Goal: Information Seeking & Learning: Find specific fact

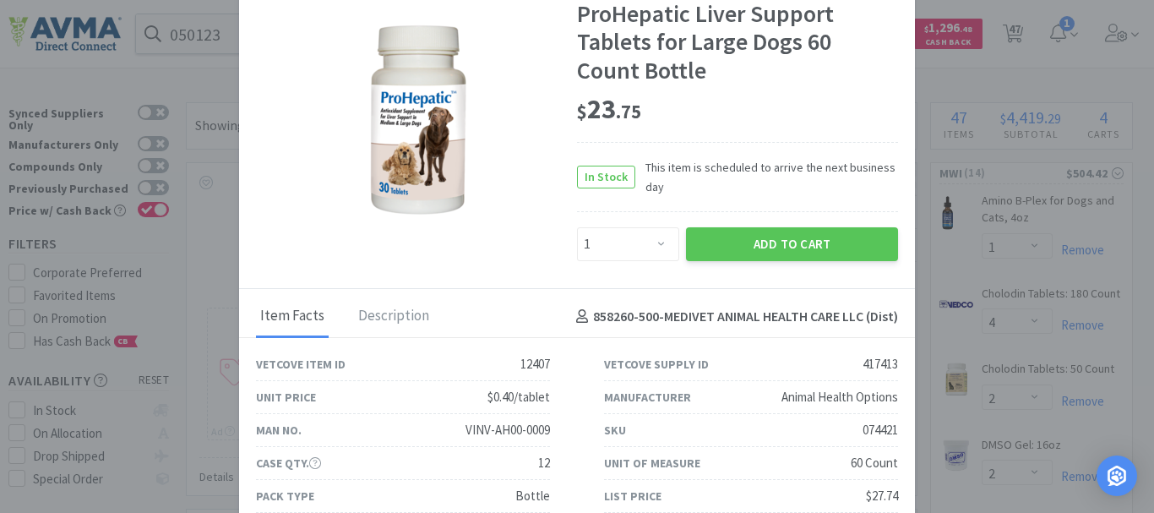
select select "1"
select select "4"
select select "2"
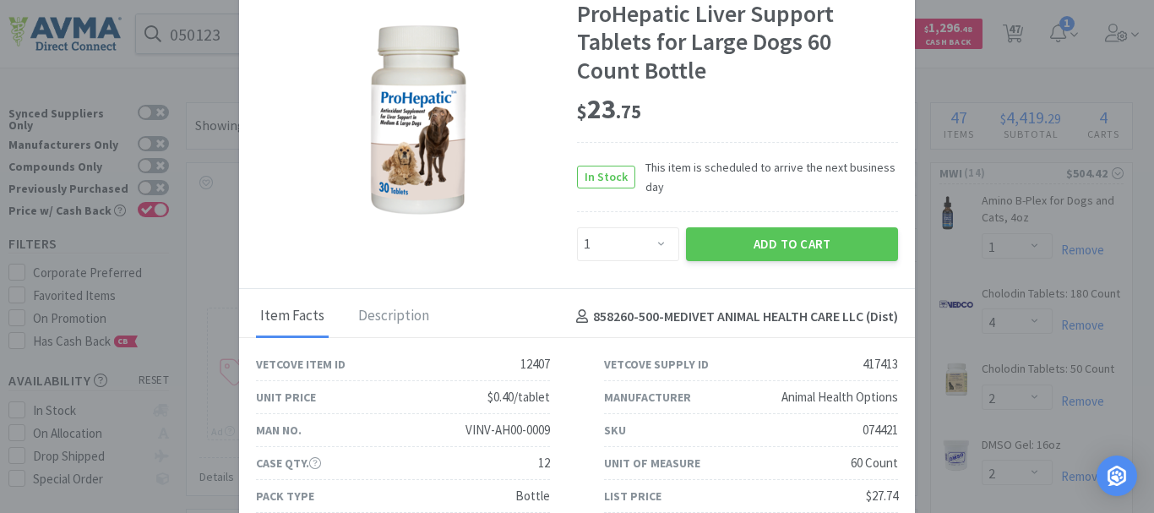
select select "3"
select select "1"
select select "2"
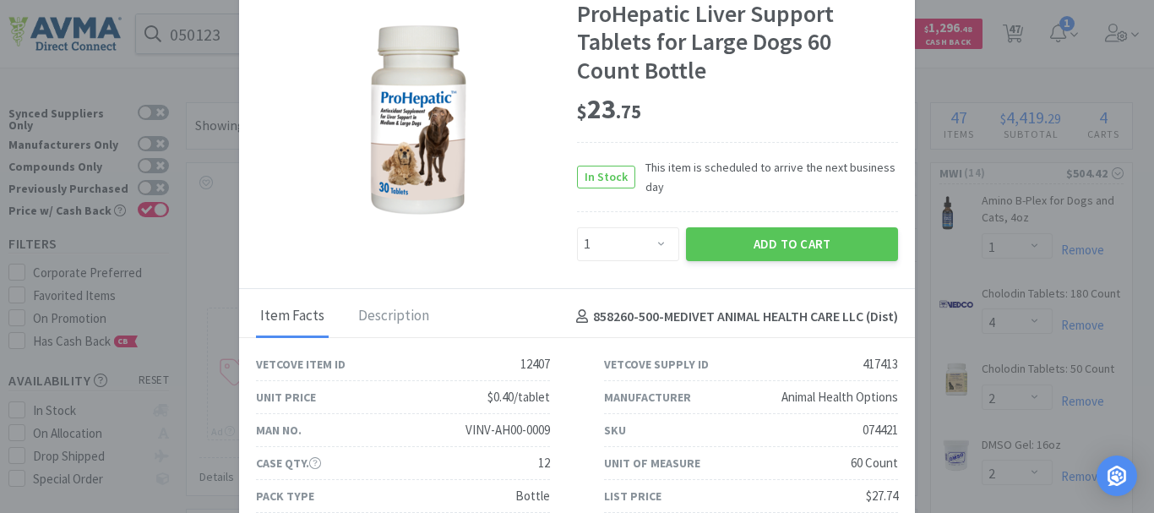
select select "9"
select select "1"
select select "3"
select select "2"
select select "1"
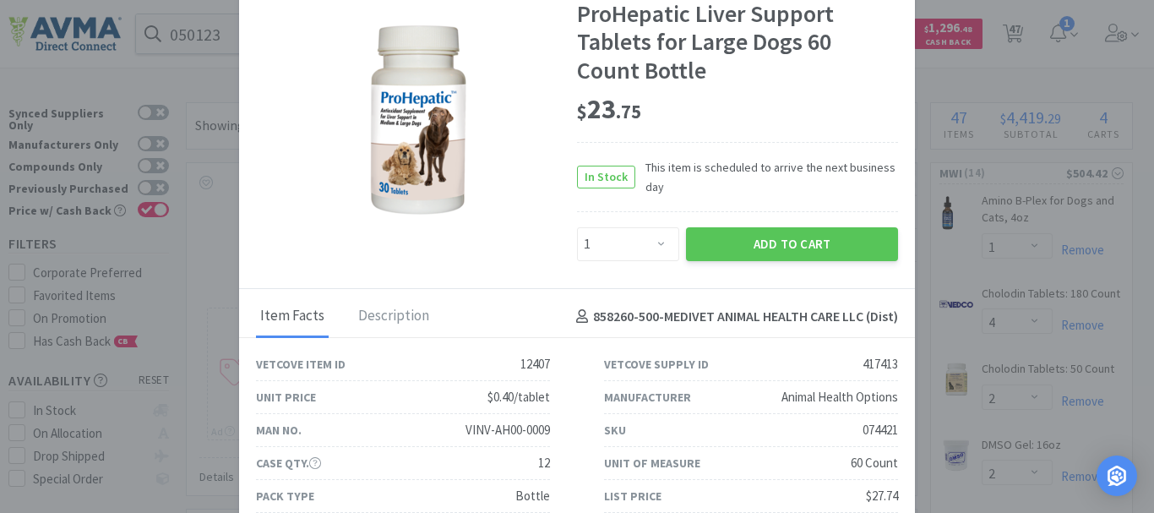
select select "2"
select select "1"
select select "15"
select select "5"
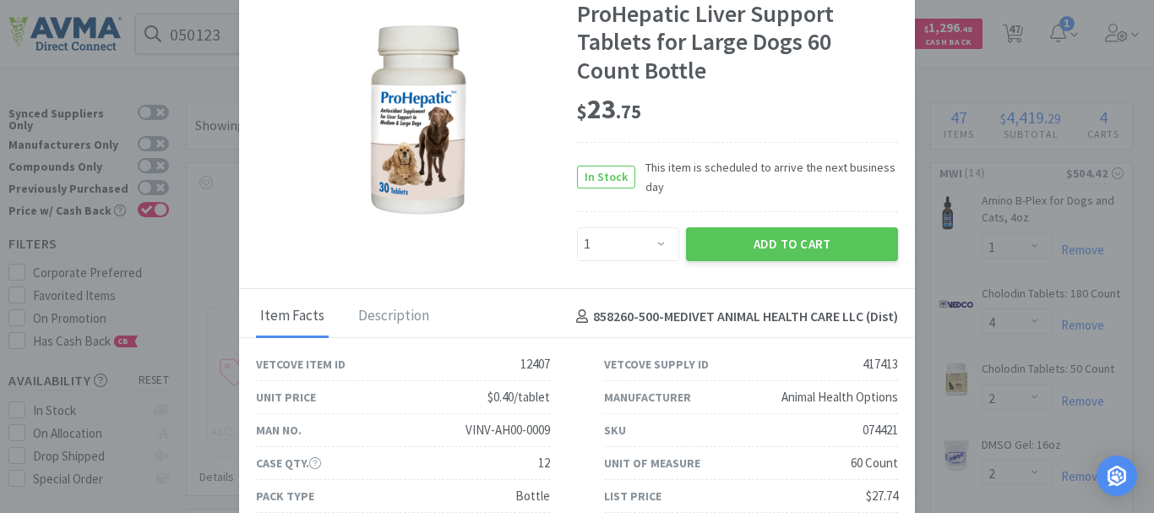
select select "8"
select select "10"
select select "4"
select select "25"
select select "20"
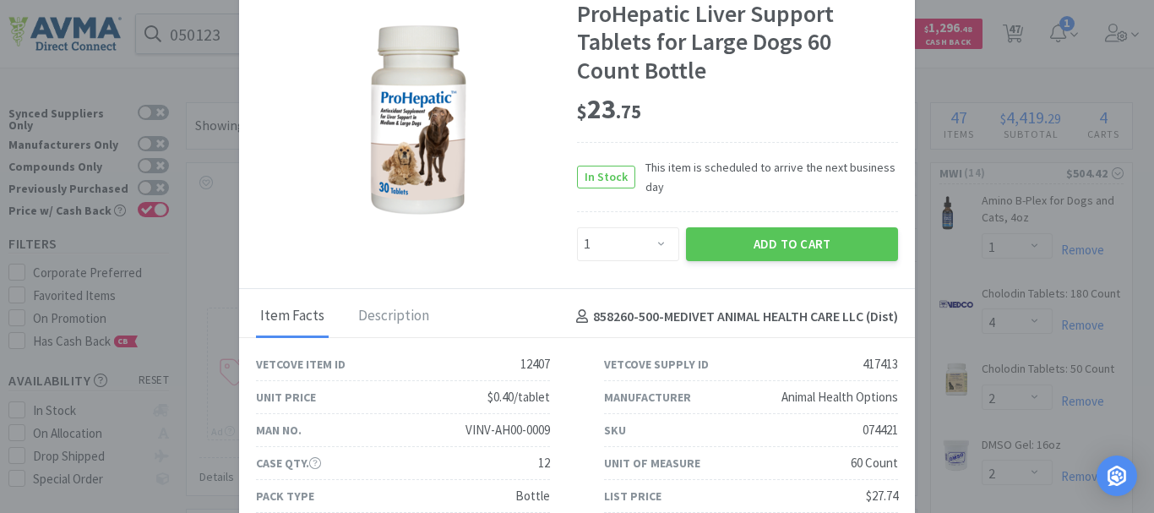
select select "23"
select select "21"
select select "2"
select select "5"
select select "3"
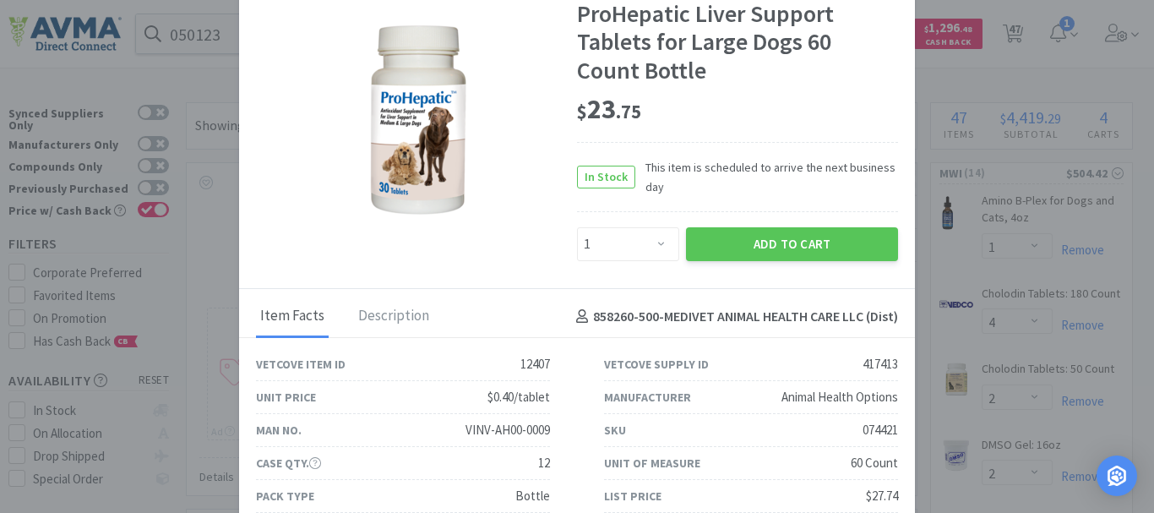
select select "4"
select select "1"
select select "3"
select select "1"
select select "5"
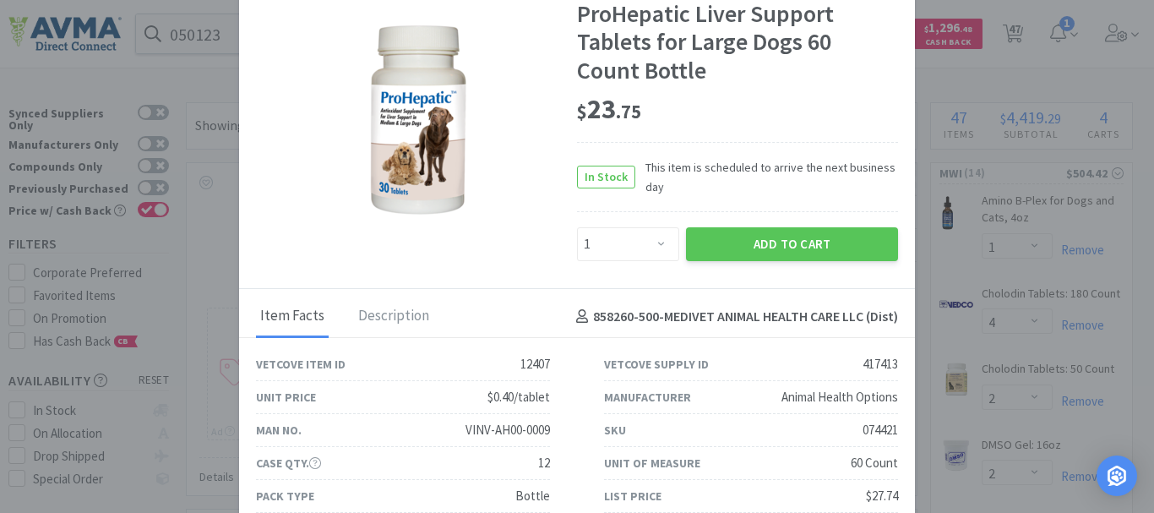
select select "1"
select select "14"
select select "4"
select select "2"
select select "1"
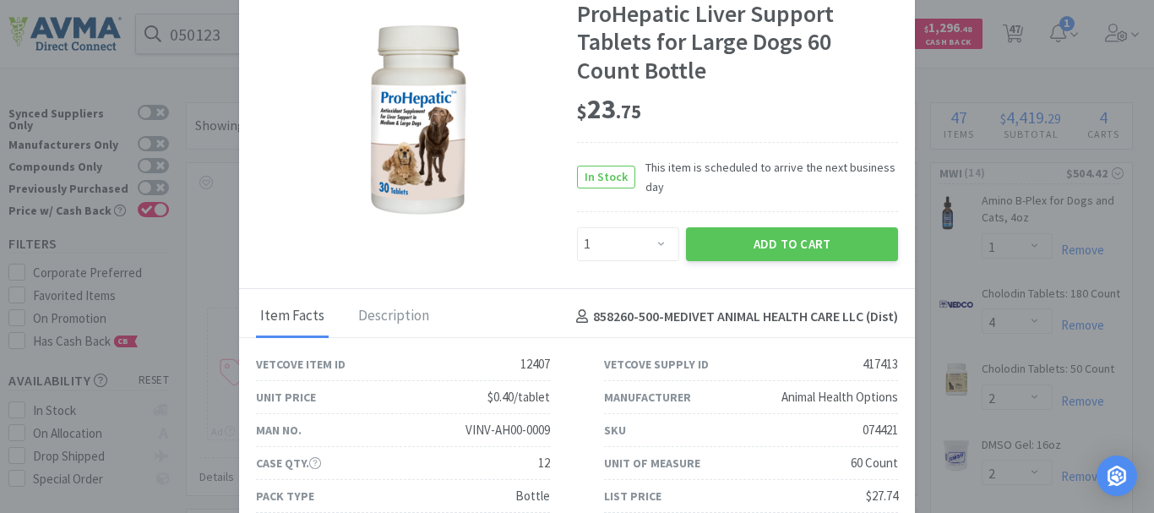
select select "3"
select select "1"
select select "5"
select select "1"
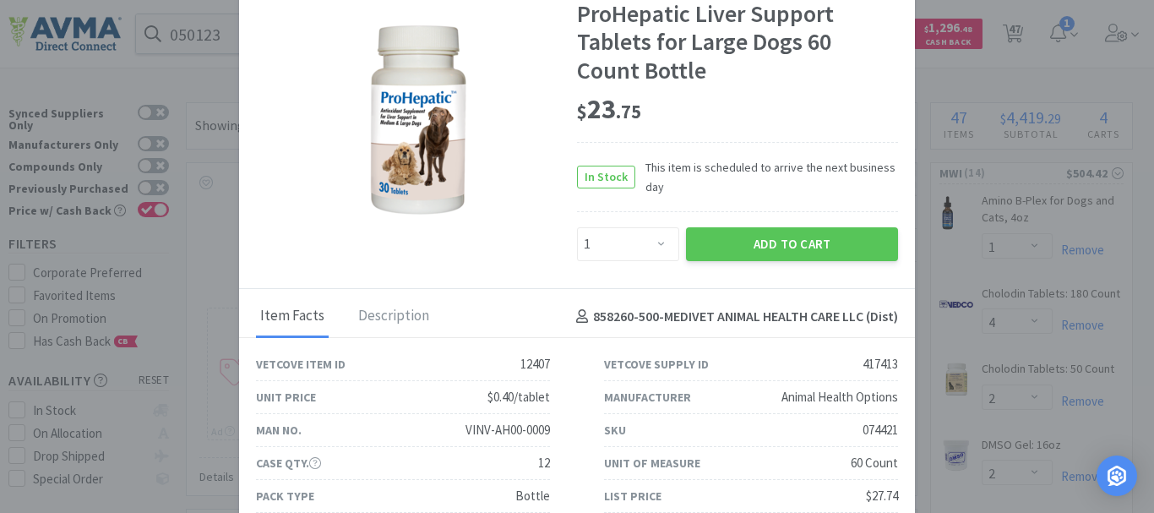
select select "1"
select select "2"
select select "5"
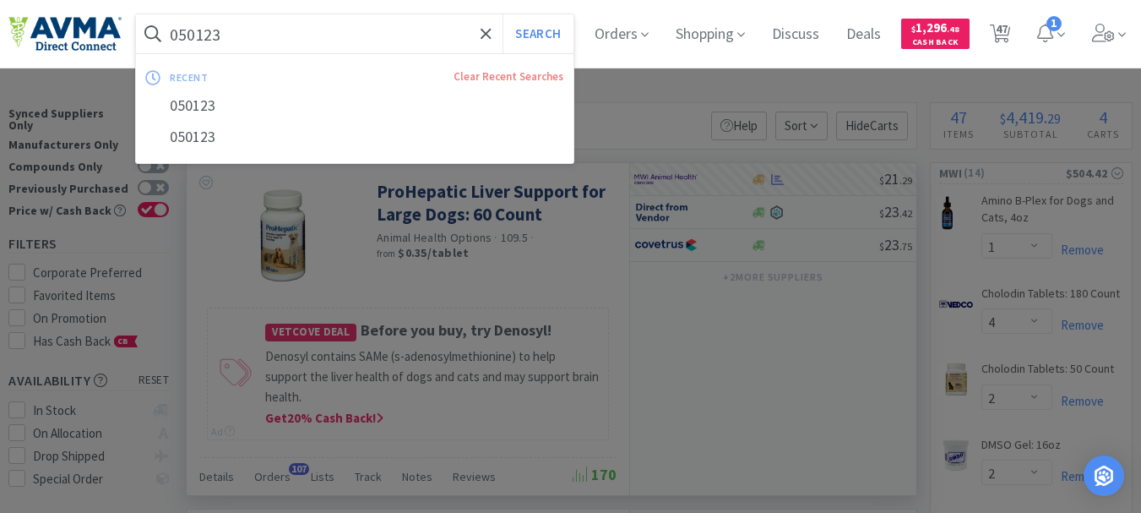
click at [339, 31] on input "050123" at bounding box center [354, 33] width 437 height 39
paste input "31264"
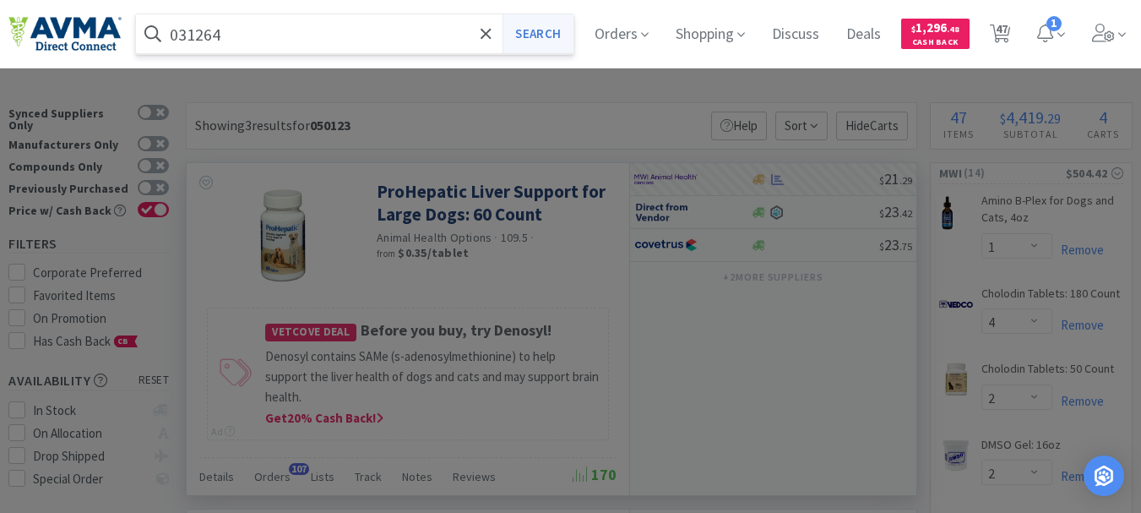
type input "031264"
click at [557, 33] on button "Search" at bounding box center [537, 33] width 70 height 39
